Goal: Task Accomplishment & Management: Complete application form

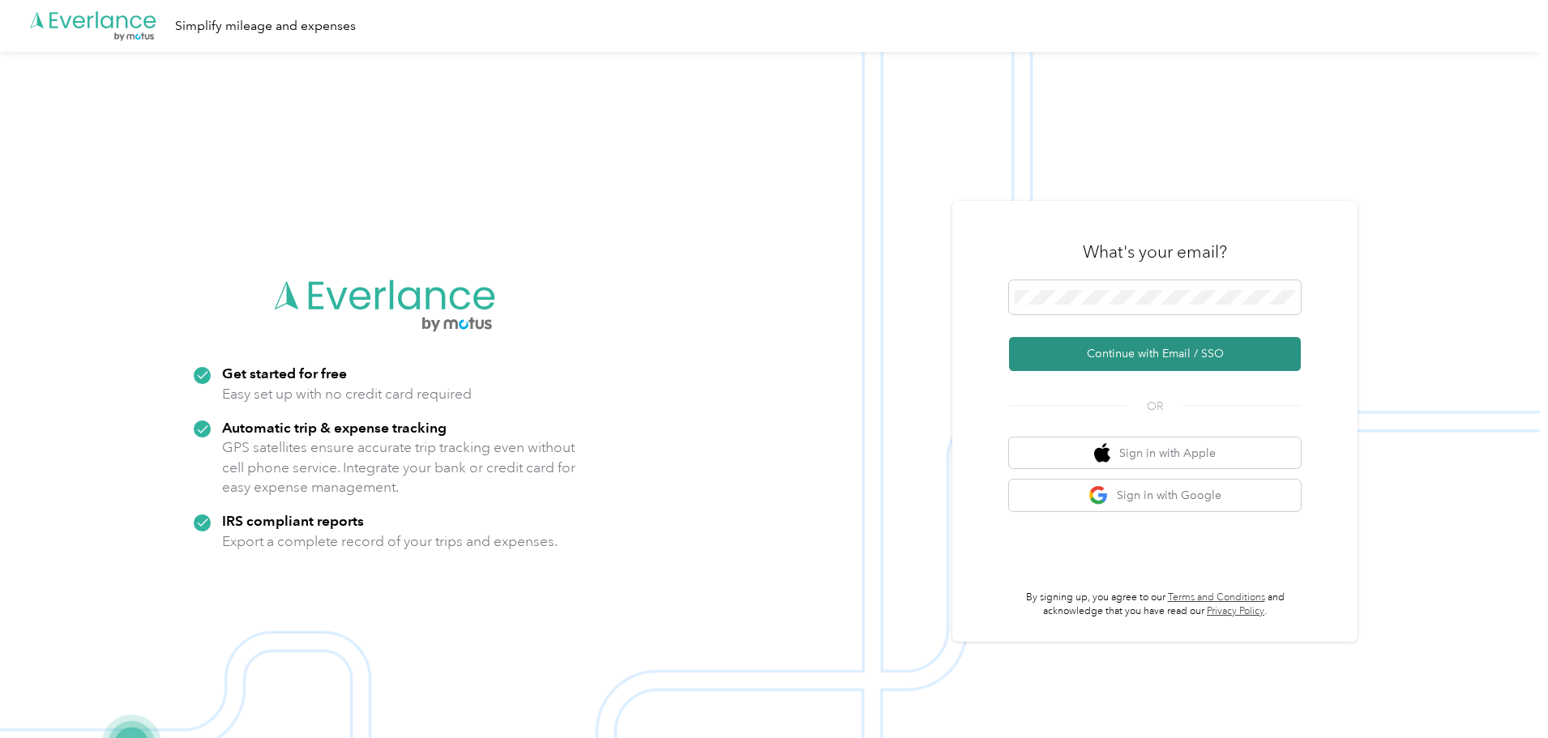
click at [1127, 357] on button "Continue with Email / SSO" at bounding box center [1155, 354] width 292 height 34
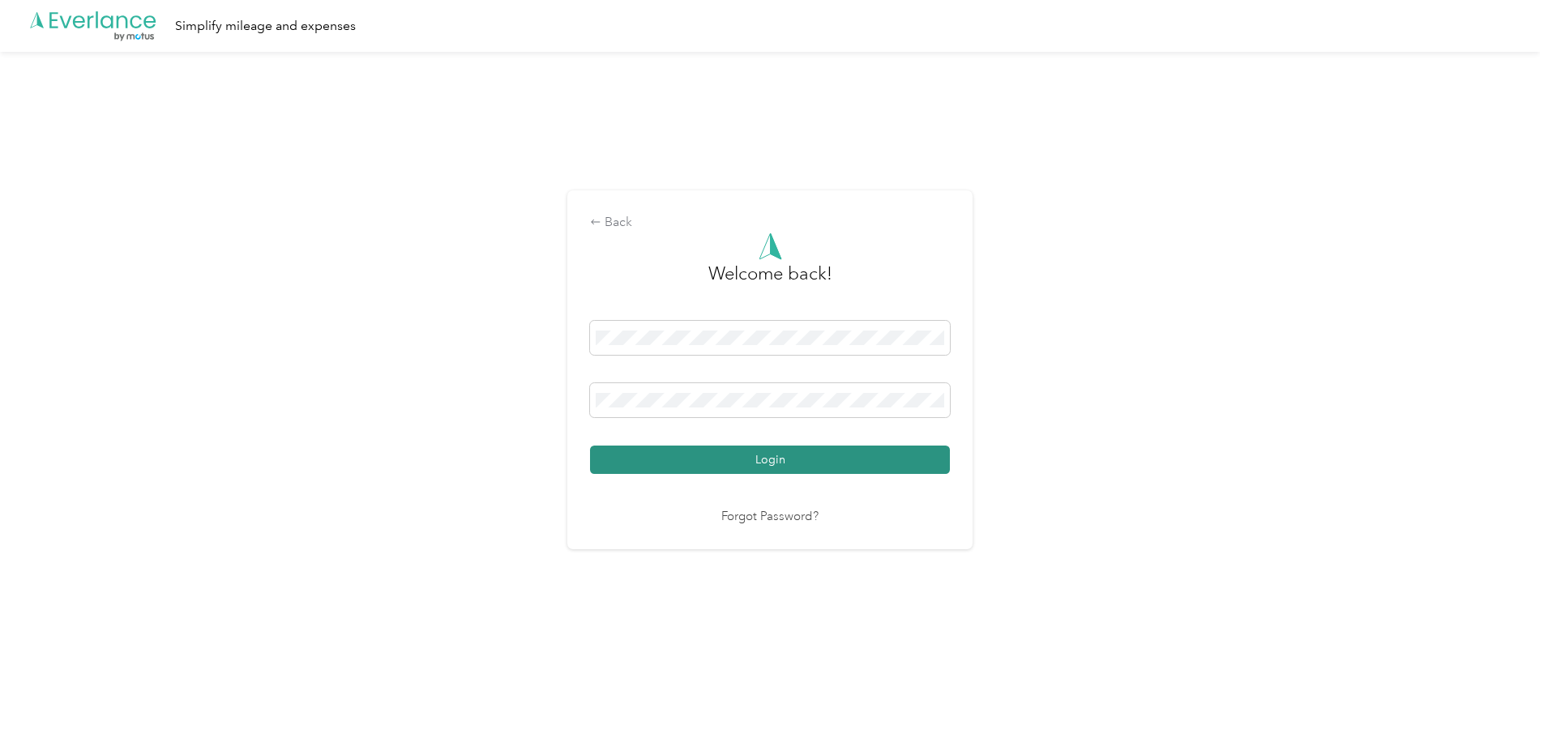
click at [751, 468] on button "Login" at bounding box center [770, 460] width 360 height 28
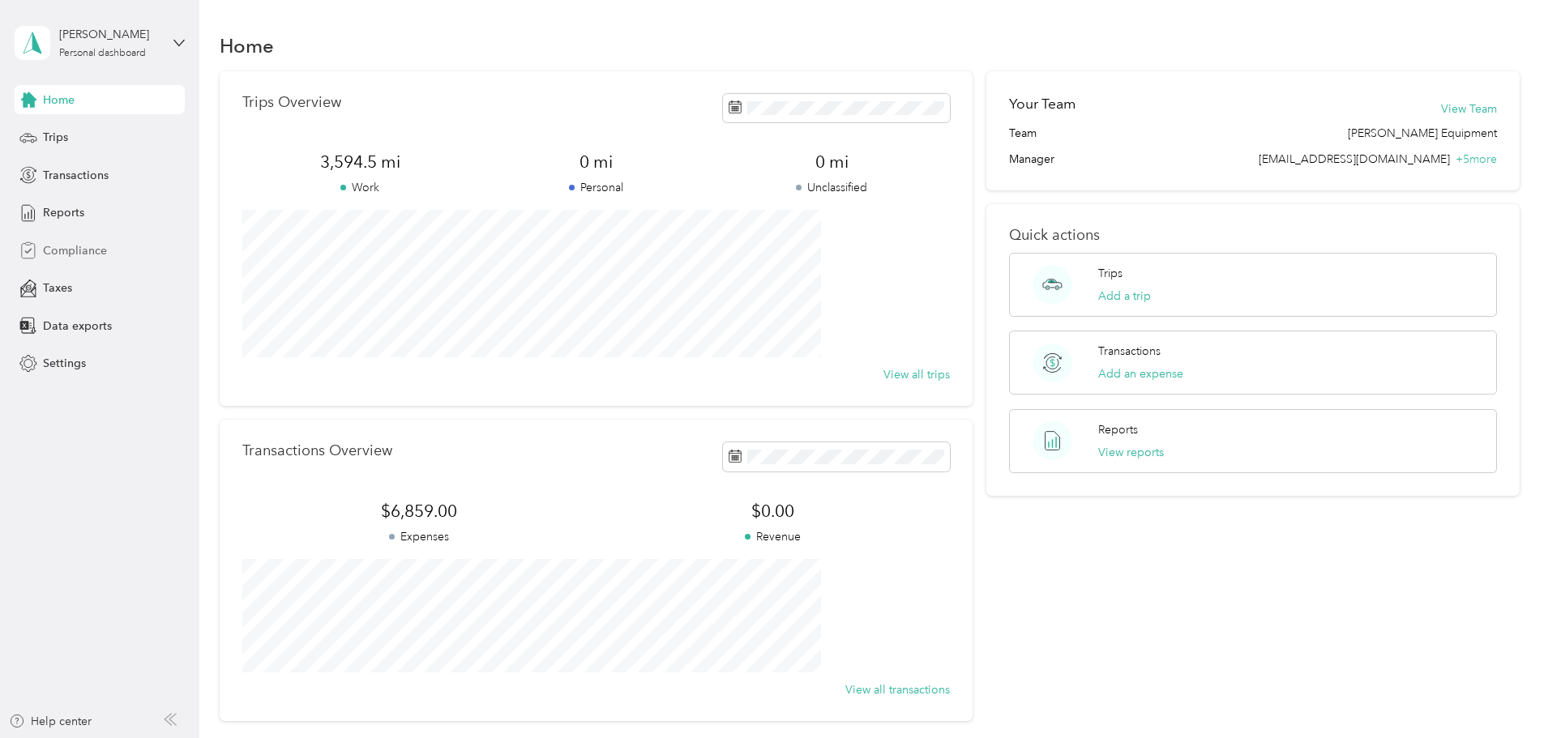
click at [88, 254] on span "Compliance" at bounding box center [75, 250] width 64 height 17
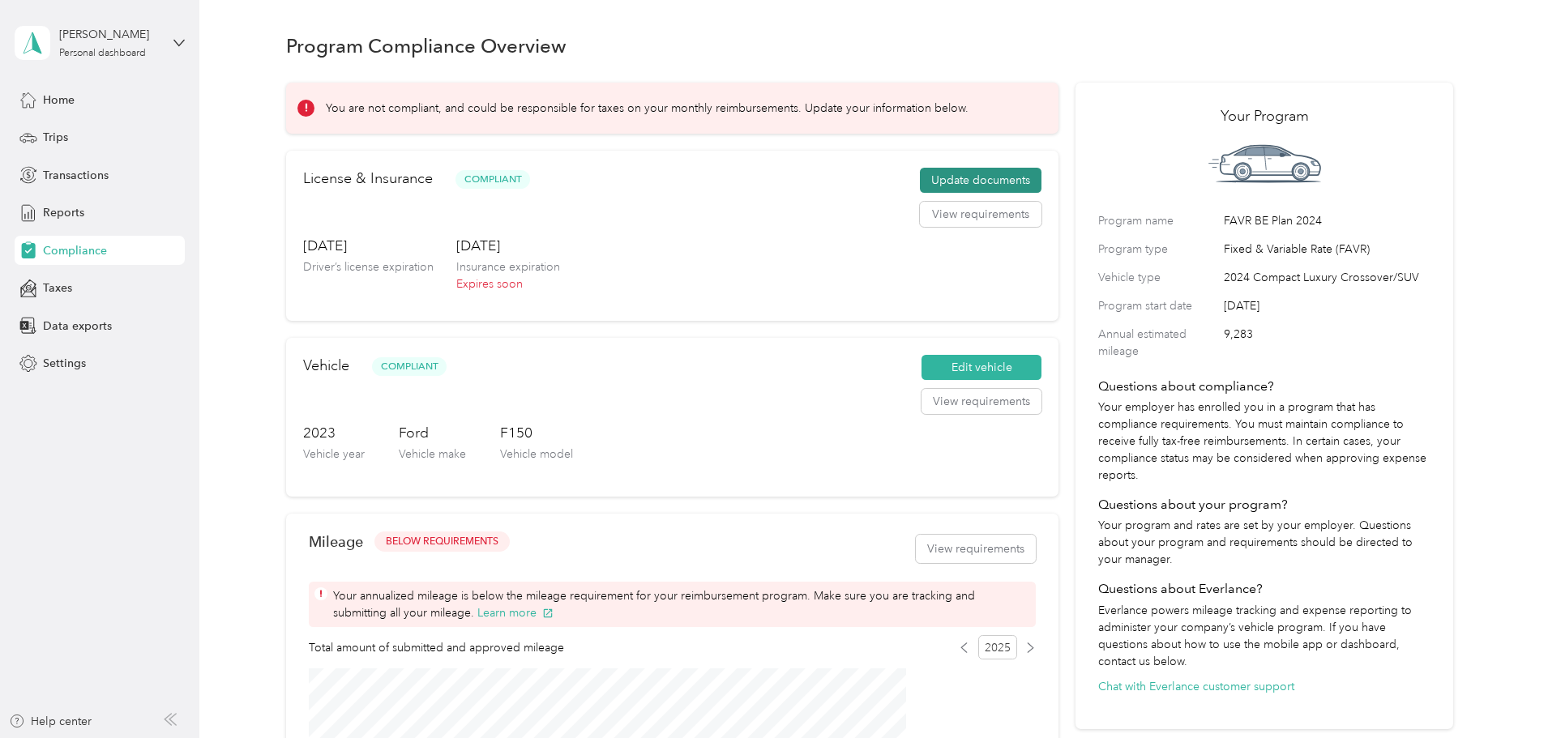
click at [933, 194] on button "Update documents" at bounding box center [981, 181] width 122 height 26
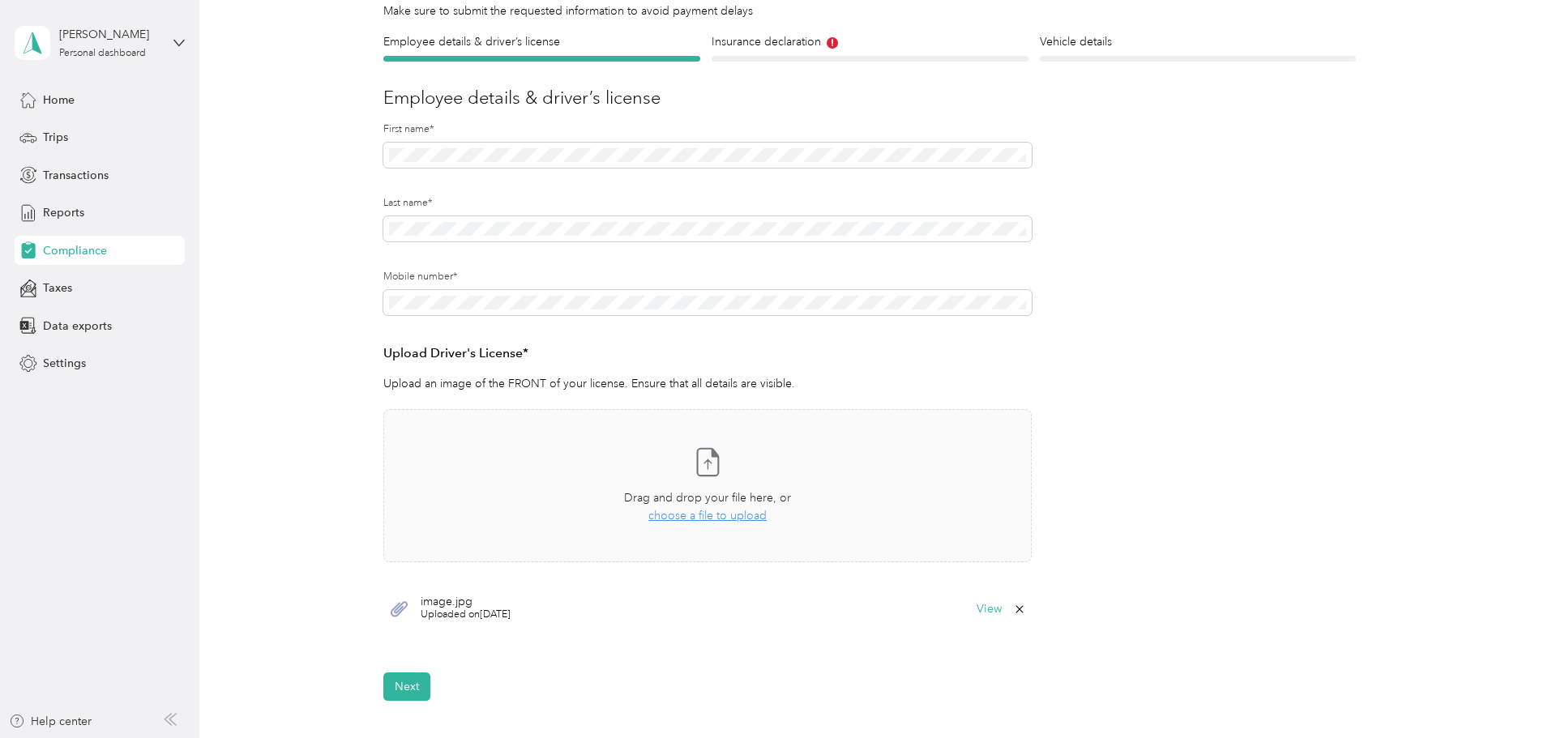
scroll to position [162, 0]
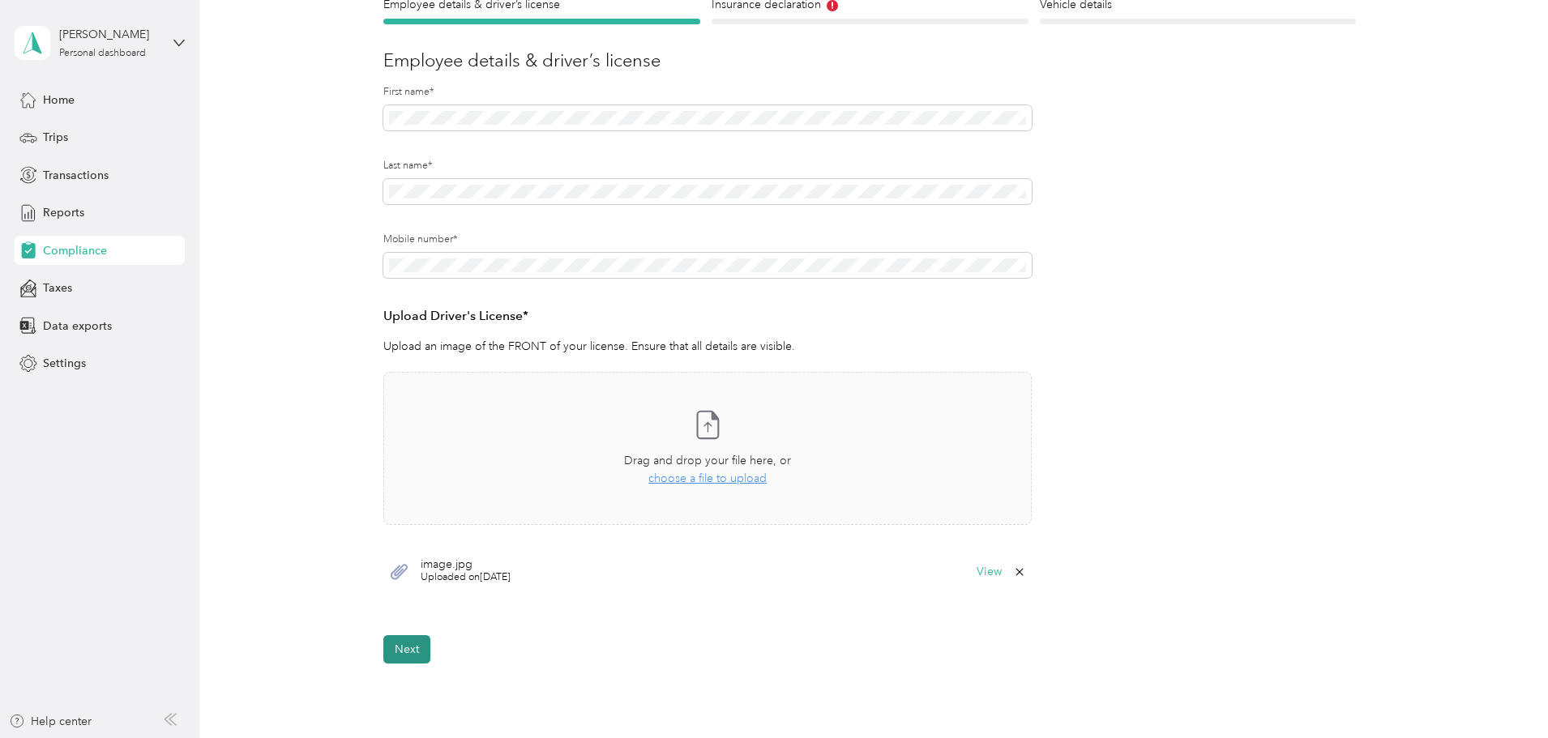
click at [408, 639] on button "Next" at bounding box center [406, 649] width 47 height 28
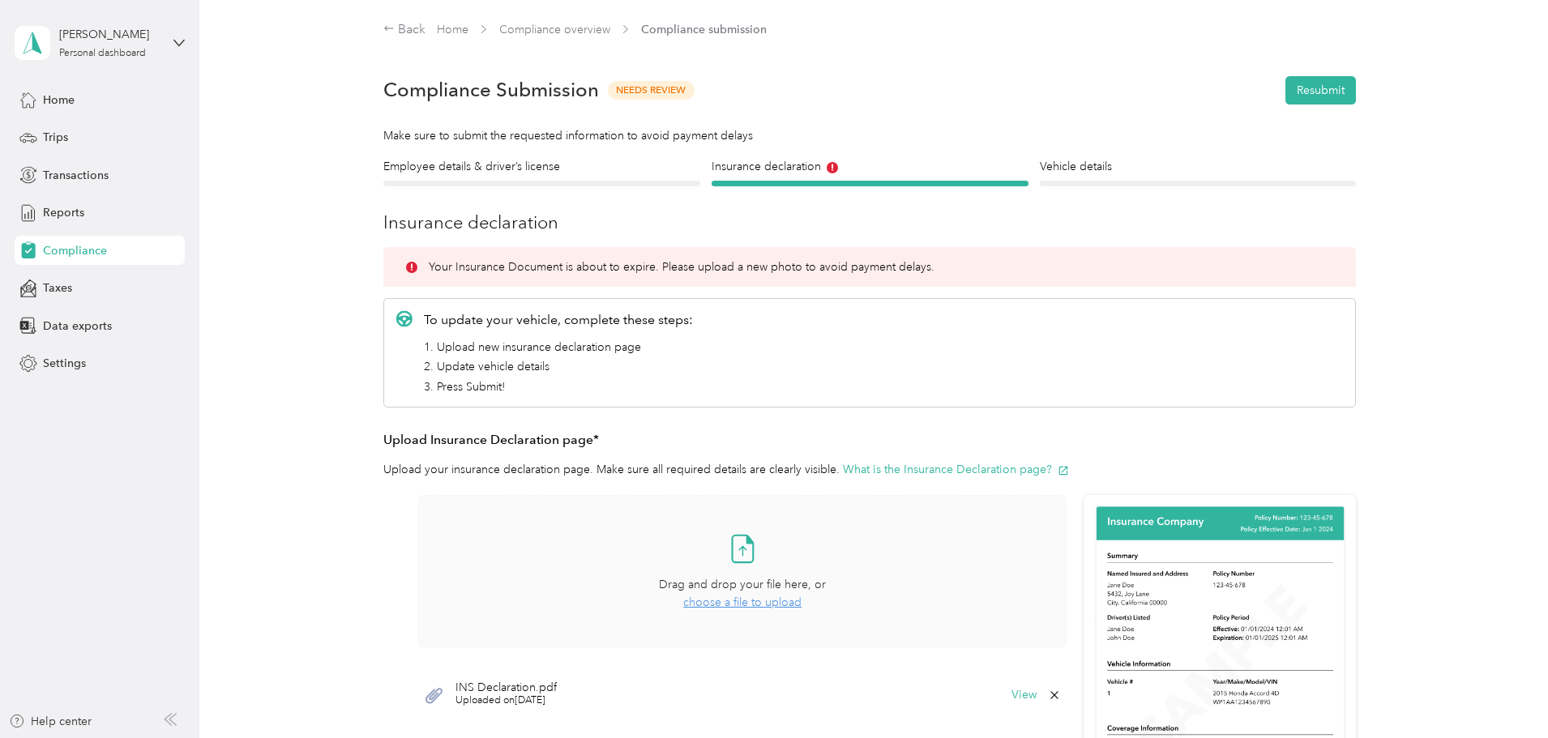
click at [741, 558] on icon at bounding box center [742, 548] width 32 height 32
click at [1315, 97] on button "Resubmit" at bounding box center [1320, 90] width 71 height 28
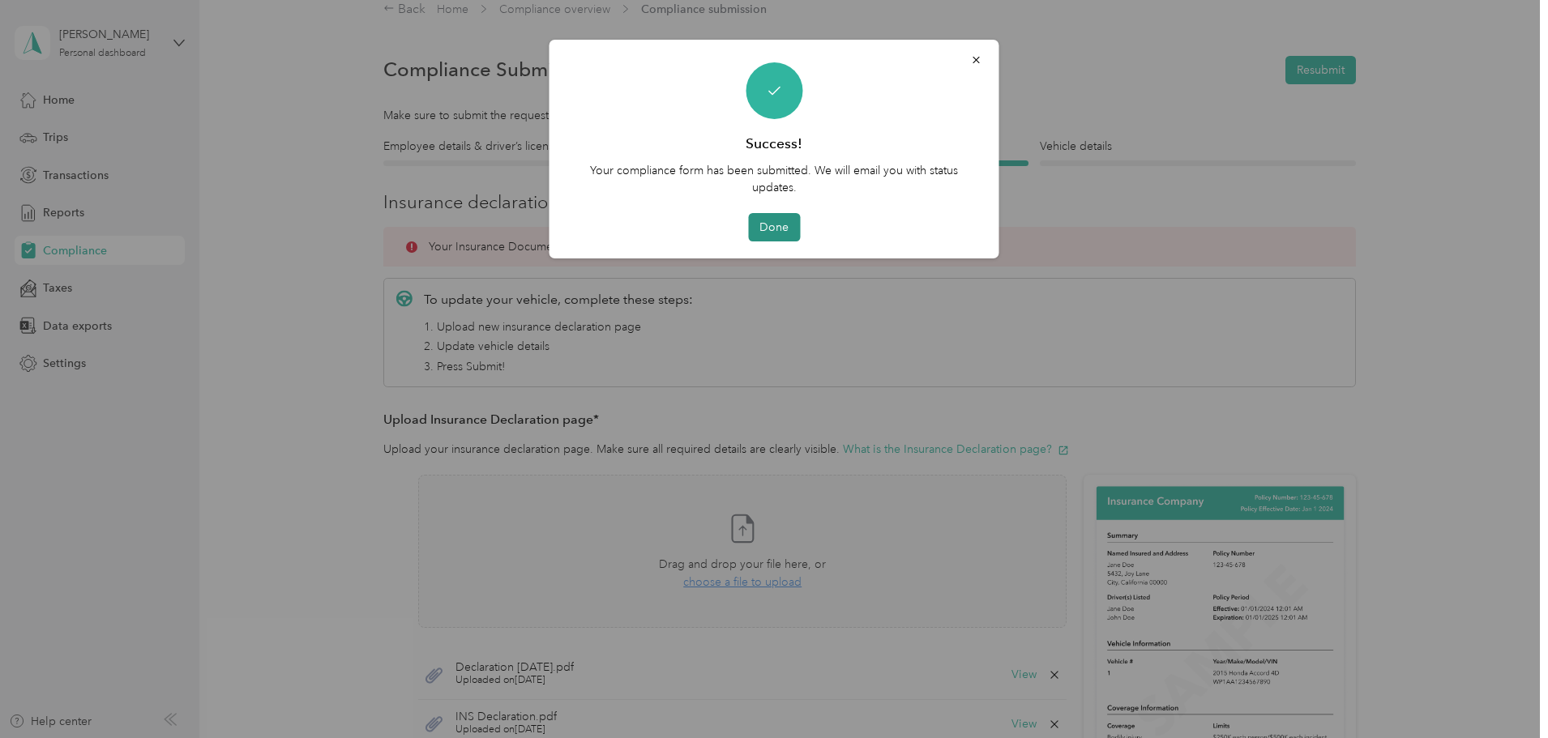
click at [771, 223] on button "Done" at bounding box center [774, 227] width 52 height 28
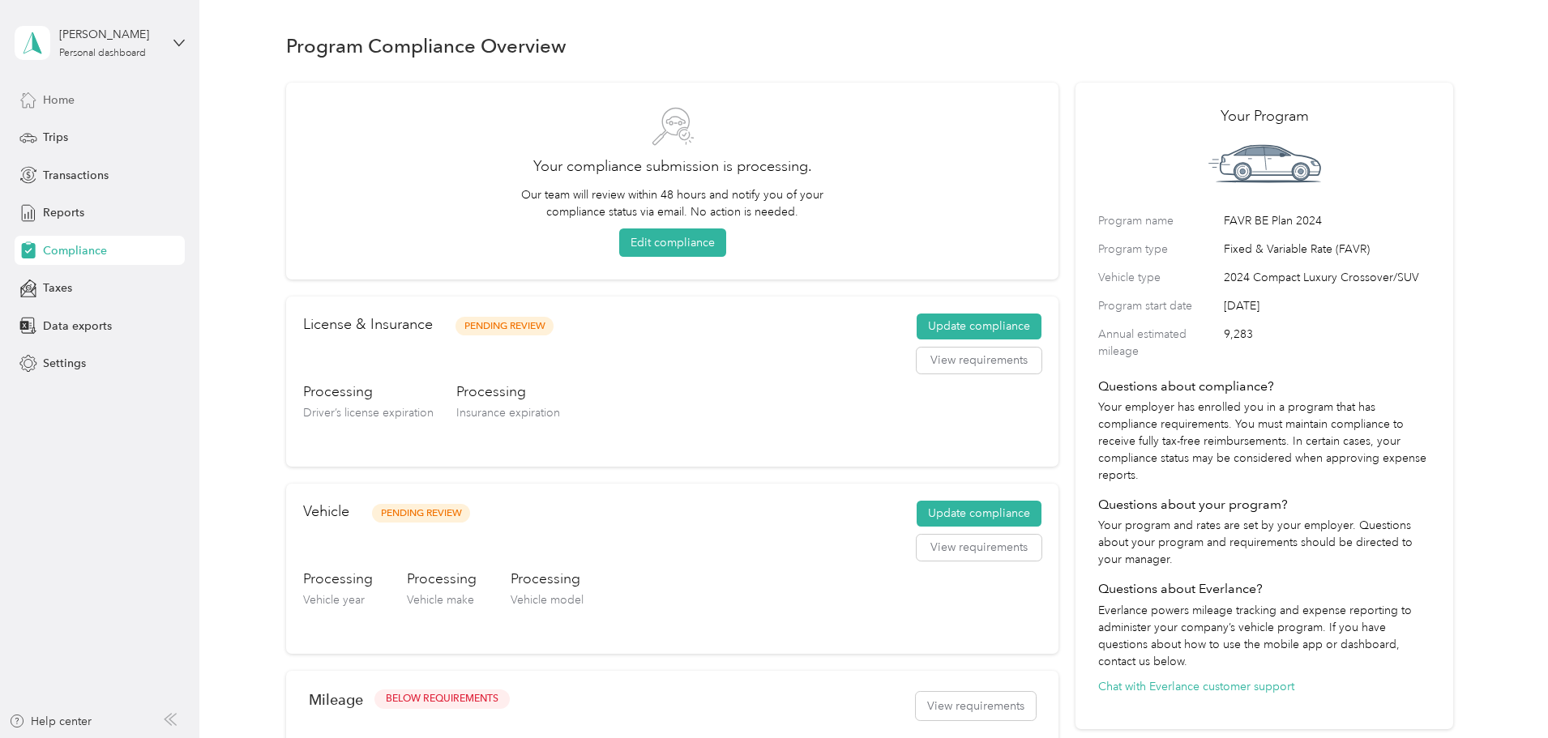
click at [56, 105] on span "Home" at bounding box center [59, 100] width 32 height 17
